Goal: Information Seeking & Learning: Learn about a topic

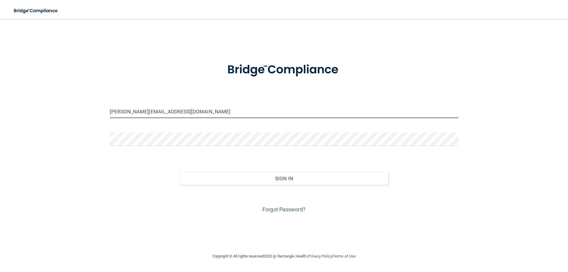
drag, startPoint x: 156, startPoint y: 112, endPoint x: 84, endPoint y: 103, distance: 72.5
click at [84, 103] on div "dr.weems@yahoo.com Invalid email/password. You don't have permission to access …" at bounding box center [284, 136] width 544 height 222
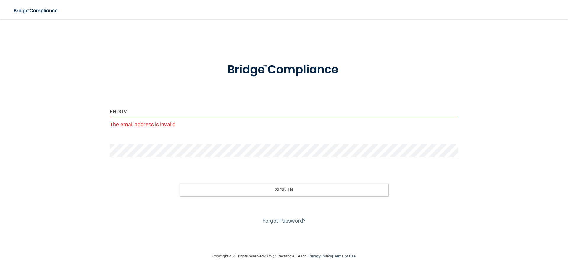
type input "[EMAIL_ADDRESS][DOMAIN_NAME]"
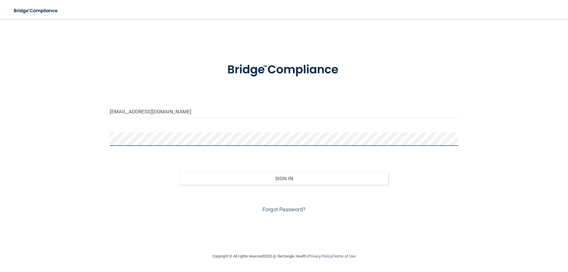
click at [81, 129] on div "ehoover@imagendentalpartners.com Invalid email/password. You don't have permiss…" at bounding box center [284, 136] width 544 height 222
click at [179, 172] on button "Sign In" at bounding box center [283, 178] width 209 height 13
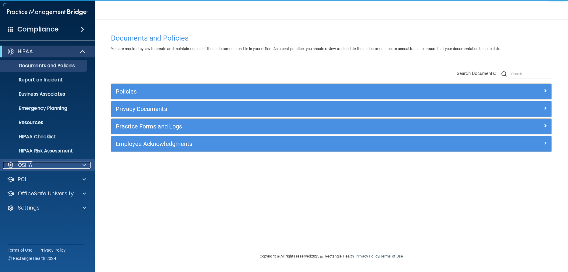
click at [86, 165] on div at bounding box center [83, 164] width 15 height 7
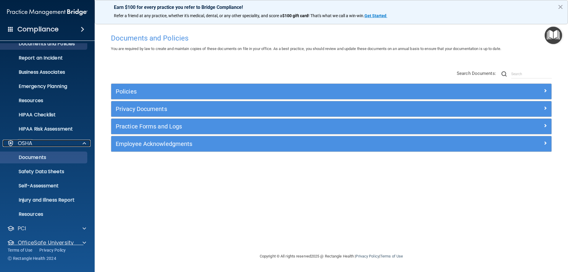
scroll to position [45, 0]
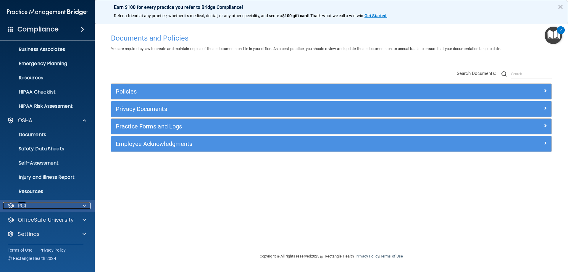
click at [81, 202] on div at bounding box center [83, 205] width 15 height 7
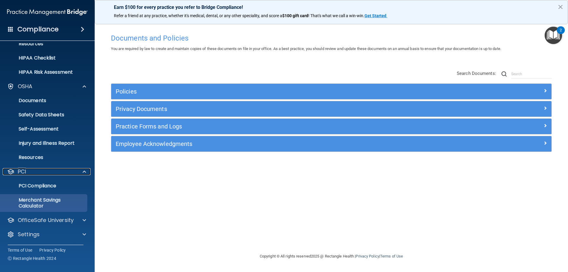
scroll to position [79, 0]
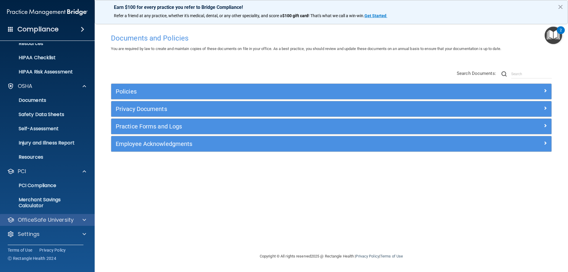
click at [83, 215] on div "OfficeSafe University" at bounding box center [47, 220] width 95 height 12
click at [82, 221] on div at bounding box center [83, 219] width 15 height 7
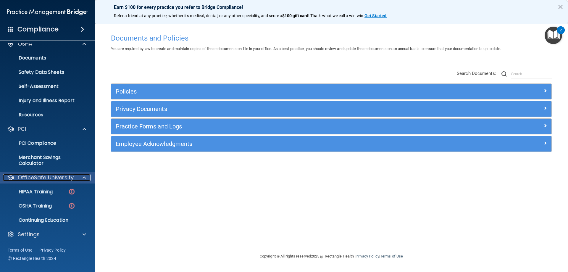
scroll to position [122, 0]
click at [52, 187] on link "HIPAA Training" at bounding box center [40, 191] width 93 height 12
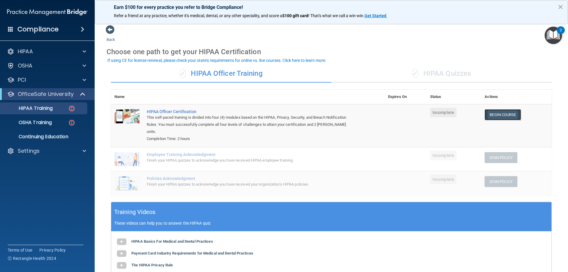
click at [489, 114] on link "Begin Course" at bounding box center [502, 114] width 36 height 11
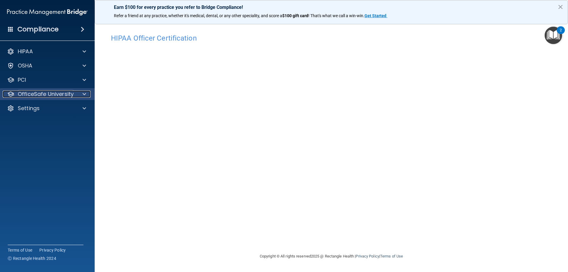
click at [86, 94] on div at bounding box center [83, 93] width 15 height 7
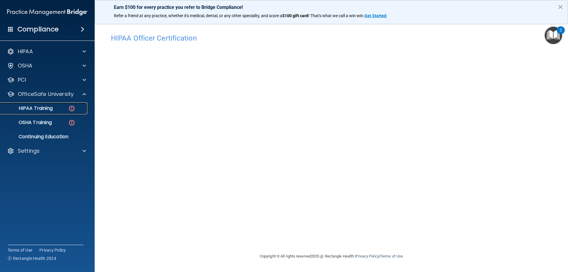
click at [61, 106] on div "HIPAA Training" at bounding box center [44, 108] width 81 height 6
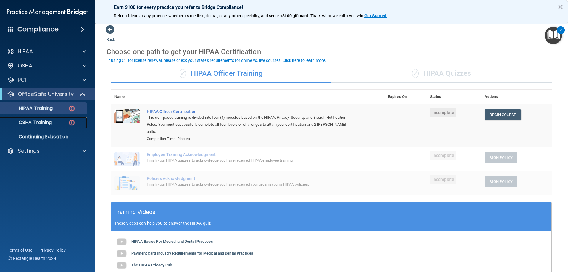
click at [33, 121] on p "OSHA Training" at bounding box center [28, 122] width 48 height 6
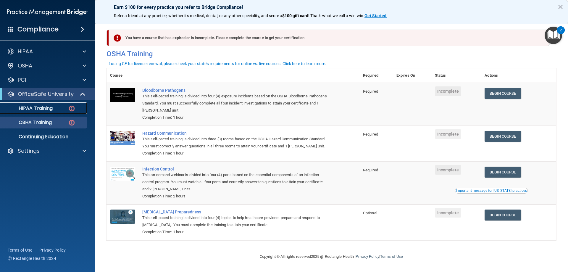
drag, startPoint x: 45, startPoint y: 106, endPoint x: 216, endPoint y: 140, distance: 174.1
click at [45, 106] on p "HIPAA Training" at bounding box center [28, 108] width 49 height 6
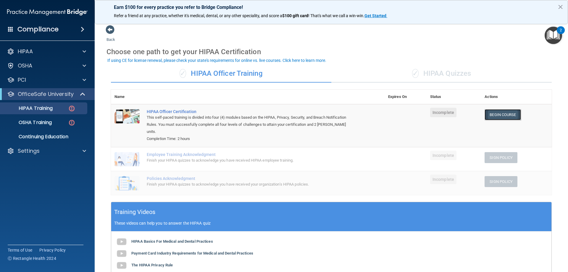
click at [502, 114] on link "Begin Course" at bounding box center [502, 114] width 36 height 11
